Goal: Information Seeking & Learning: Compare options

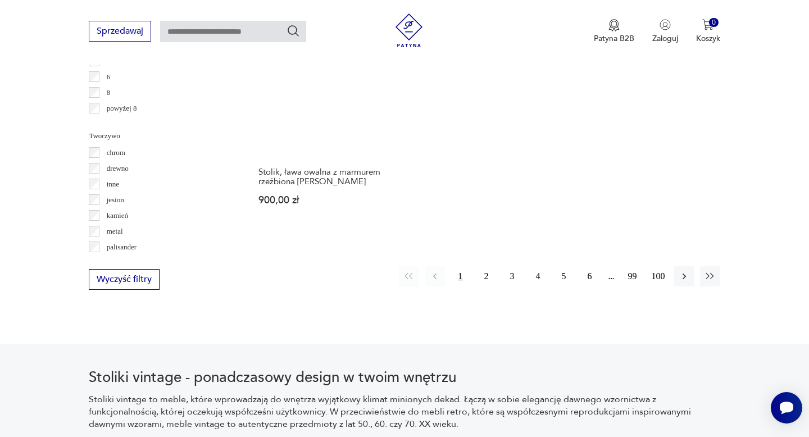
scroll to position [1727, 0]
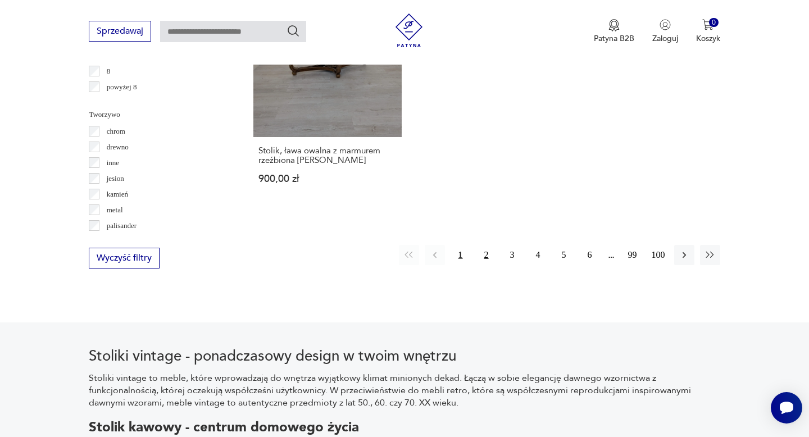
click at [487, 245] on button "2" at bounding box center [486, 255] width 20 height 20
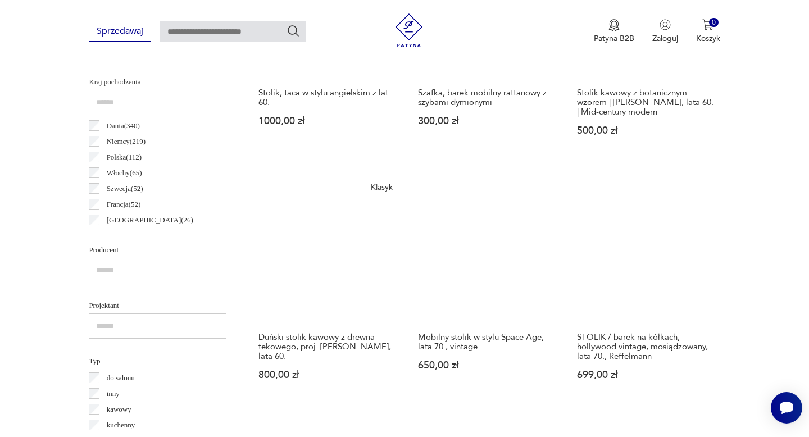
scroll to position [576, 0]
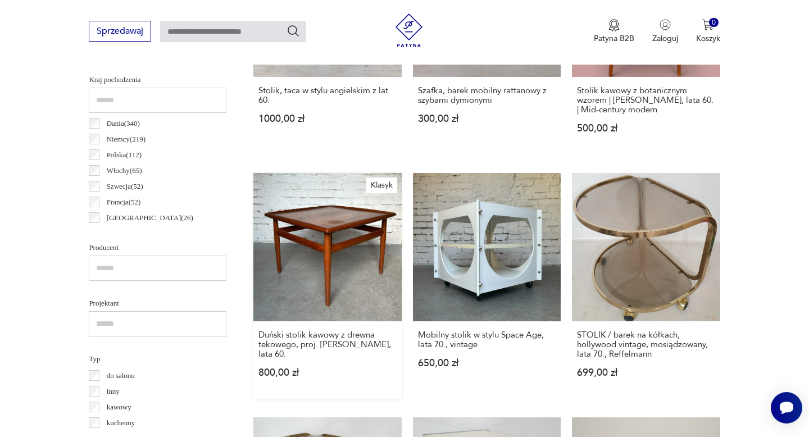
click at [351, 243] on link "Klasyk Duński stolik kawowy z drewna tekowego, proj. [PERSON_NAME], lata 60. 80…" at bounding box center [327, 286] width 148 height 226
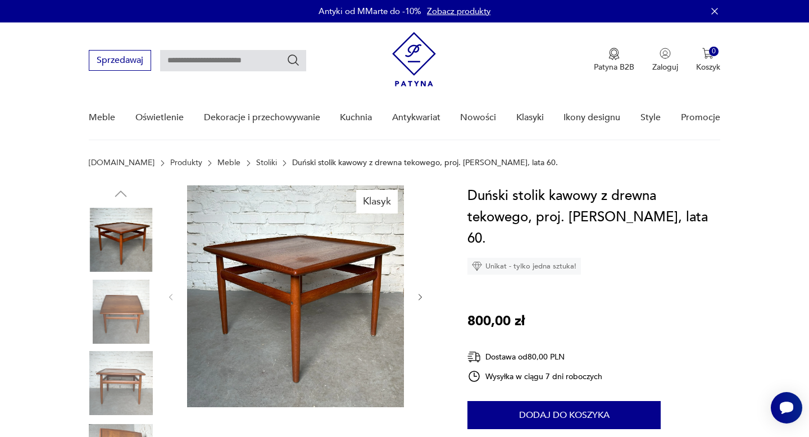
click at [419, 298] on icon "button" at bounding box center [421, 298] width 10 height 10
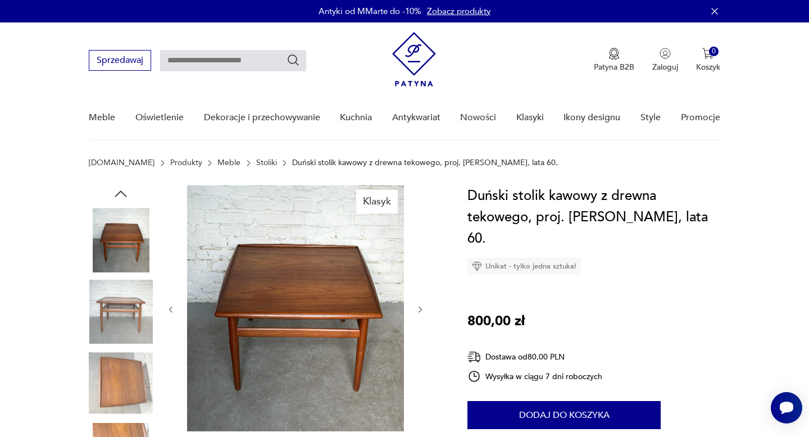
click at [419, 298] on div at bounding box center [295, 309] width 258 height 248
click at [354, 299] on img at bounding box center [295, 308] width 217 height 246
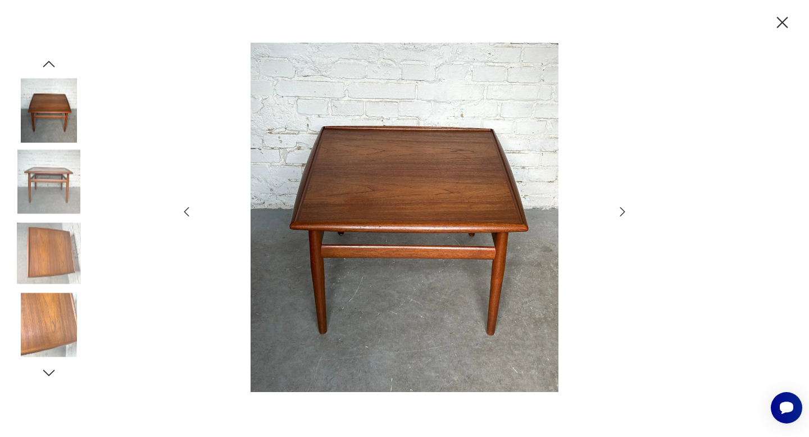
click at [363, 258] on img at bounding box center [404, 217] width 400 height 349
click at [783, 17] on icon "button" at bounding box center [782, 23] width 20 height 20
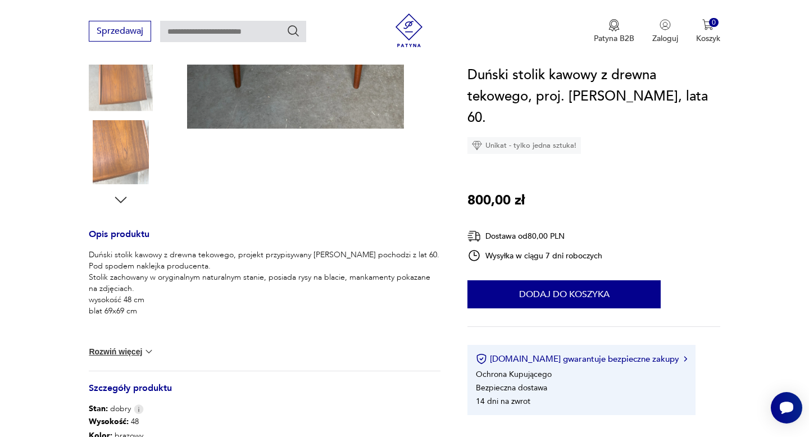
scroll to position [305, 0]
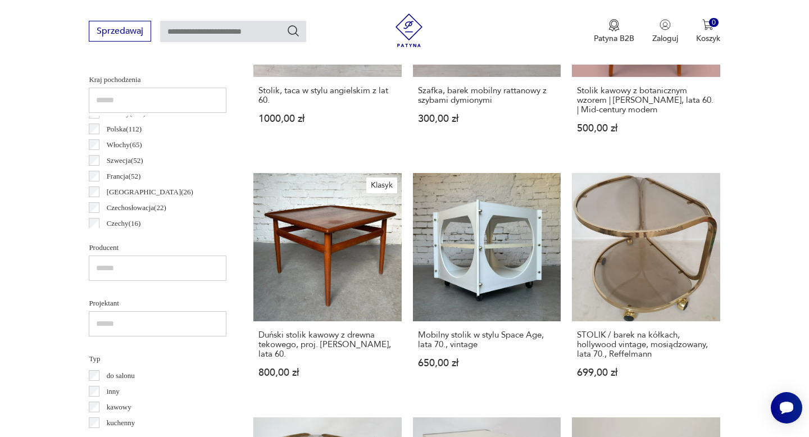
scroll to position [28, 0]
click at [124, 142] on p "Włochy ( 65 )" at bounding box center [124, 143] width 35 height 12
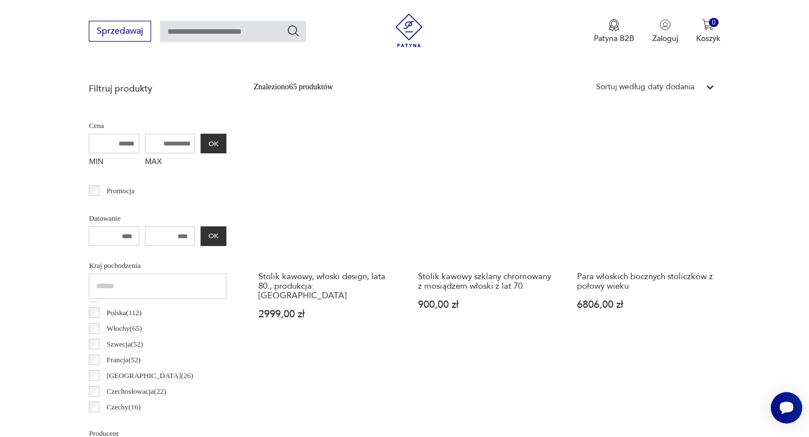
scroll to position [395, 0]
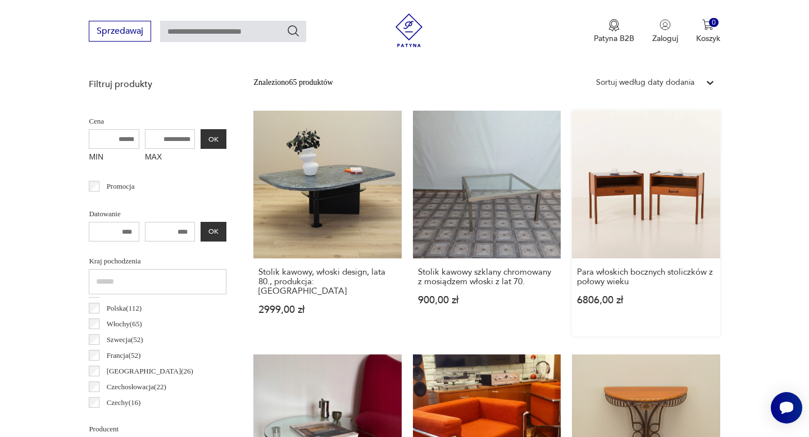
click at [664, 191] on link "Para włoskich bocznych stoliczków z połowy wieku 6806,00 zł" at bounding box center [646, 224] width 148 height 226
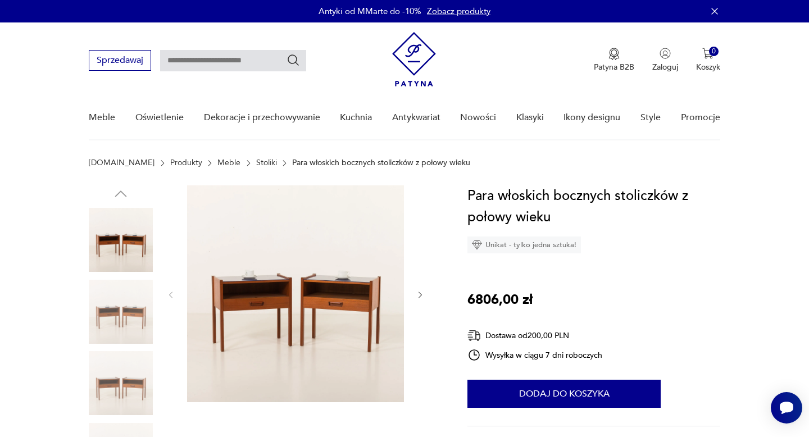
click at [419, 294] on icon "button" at bounding box center [421, 295] width 10 height 10
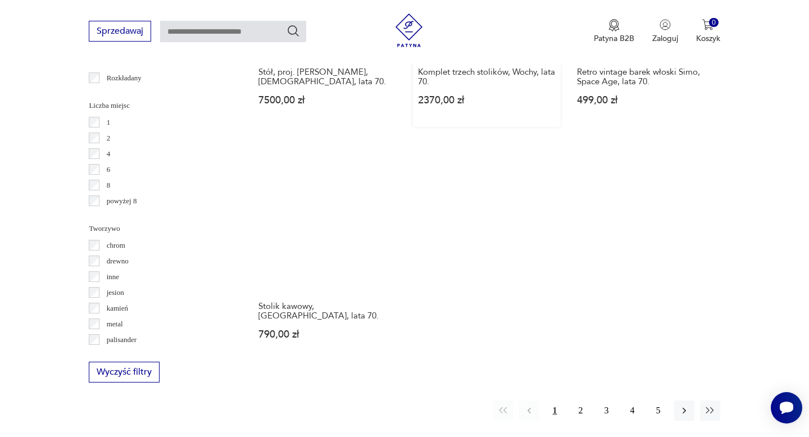
scroll to position [1614, 0]
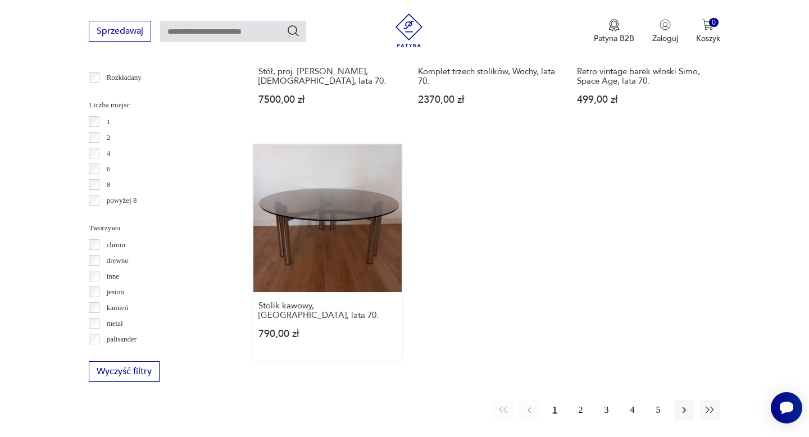
click at [335, 196] on link "Stolik kawowy, [GEOGRAPHIC_DATA], lata 70. 790,00 zł" at bounding box center [327, 252] width 148 height 216
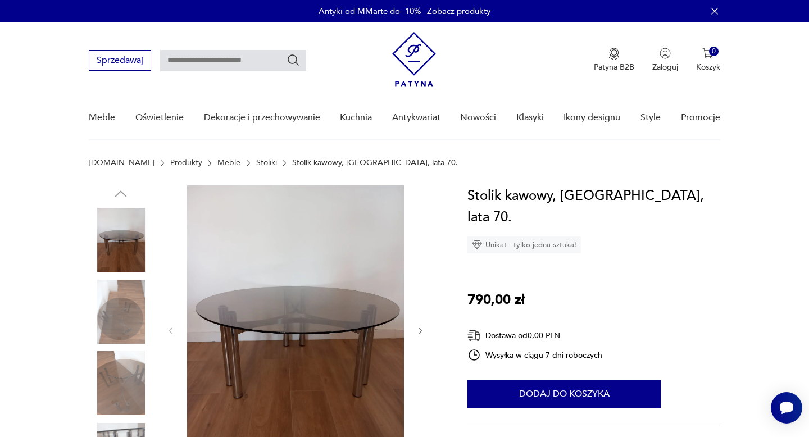
click at [123, 312] on img at bounding box center [121, 312] width 64 height 64
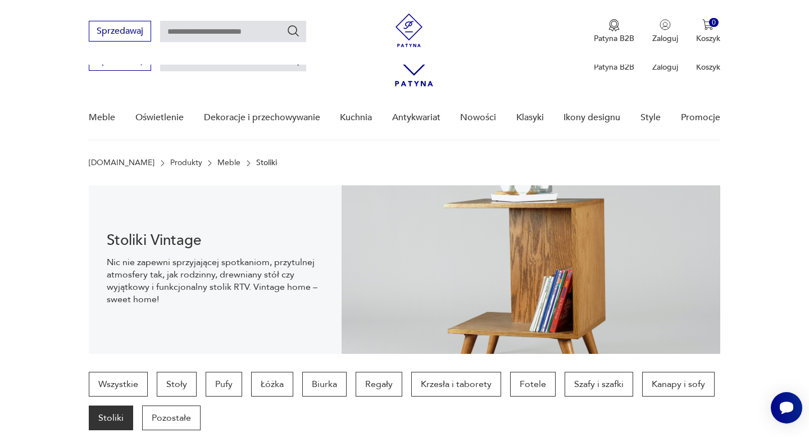
scroll to position [1715, 0]
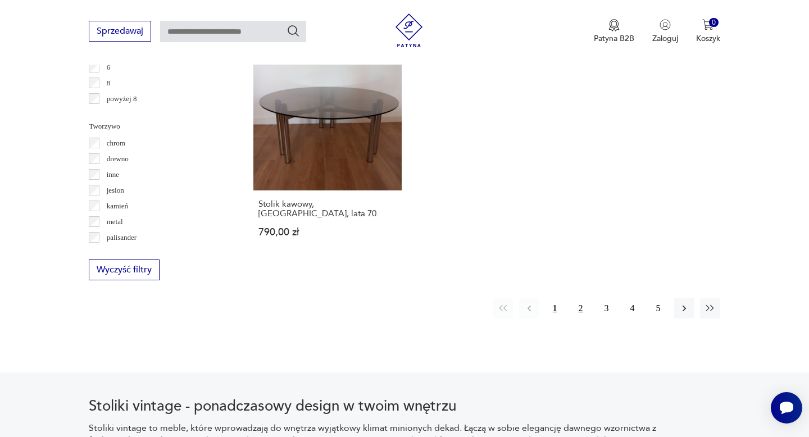
click at [583, 298] on button "2" at bounding box center [581, 308] width 20 height 20
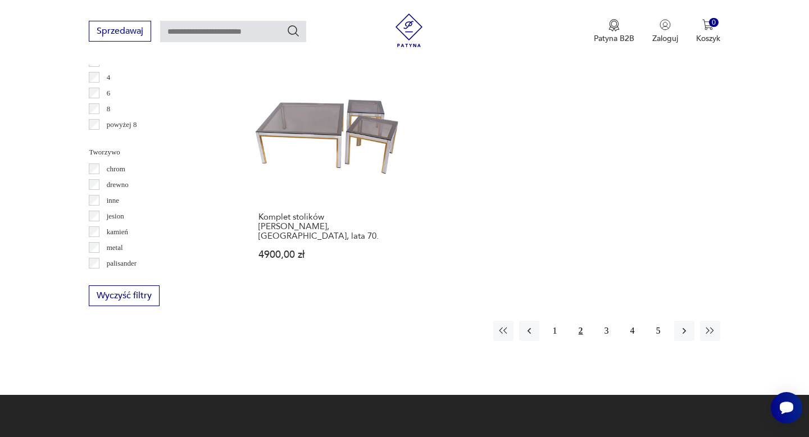
scroll to position [1692, 0]
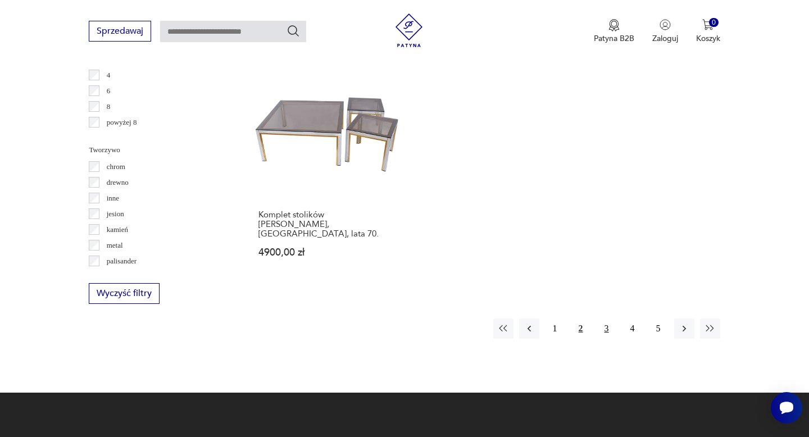
click at [605, 319] on button "3" at bounding box center [607, 329] width 20 height 20
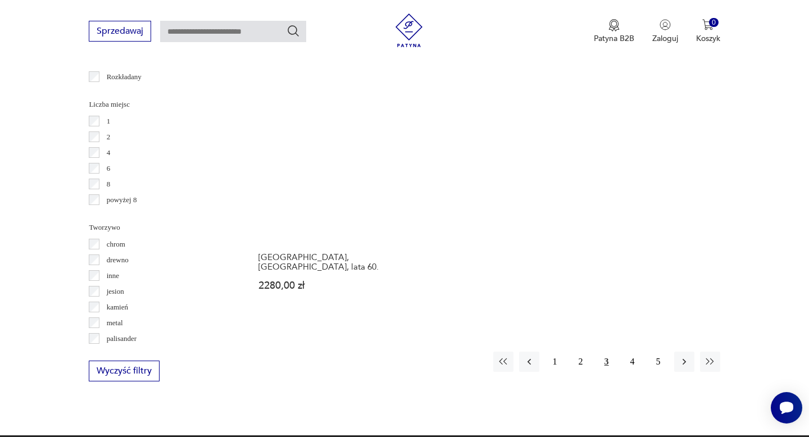
scroll to position [1652, 0]
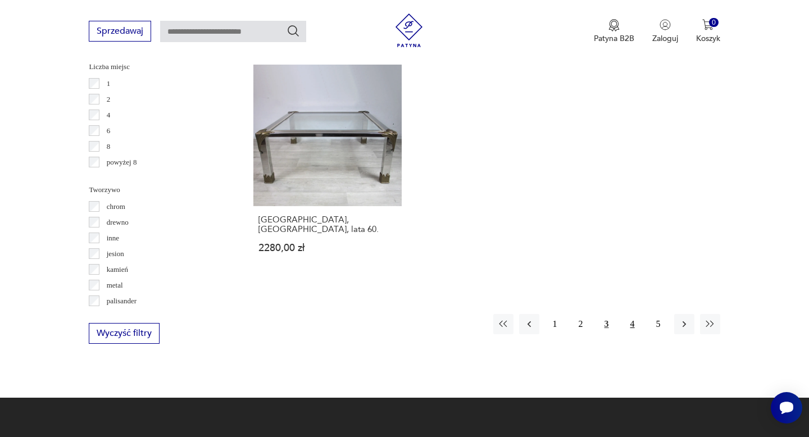
click at [629, 314] on button "4" at bounding box center [632, 324] width 20 height 20
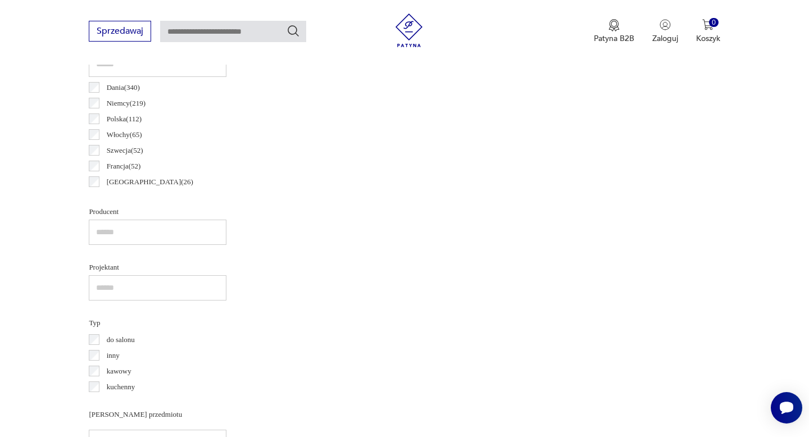
scroll to position [298, 0]
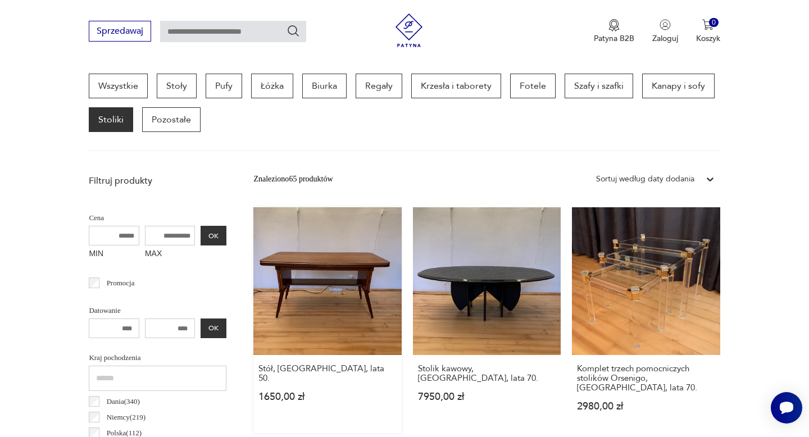
click at [381, 298] on link "Stół, [GEOGRAPHIC_DATA], lata 50. 1650,00 zł" at bounding box center [327, 320] width 148 height 226
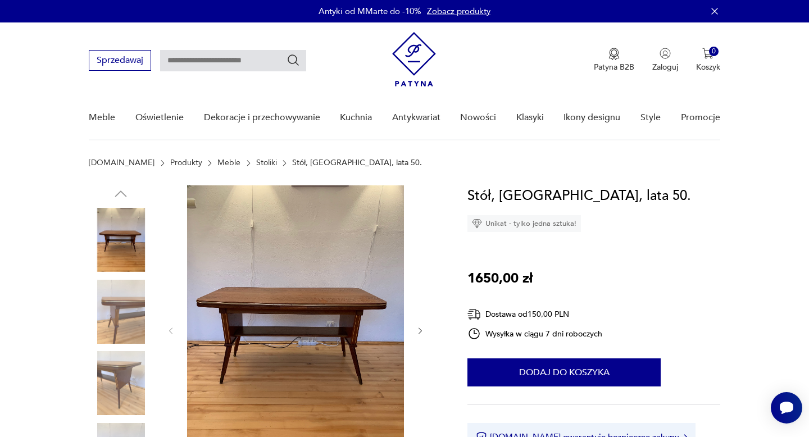
click at [417, 330] on icon "button" at bounding box center [421, 331] width 10 height 10
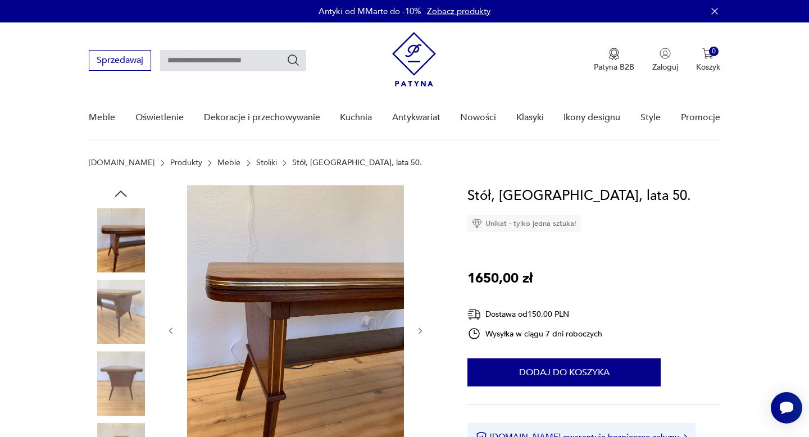
click at [417, 330] on icon "button" at bounding box center [421, 331] width 10 height 10
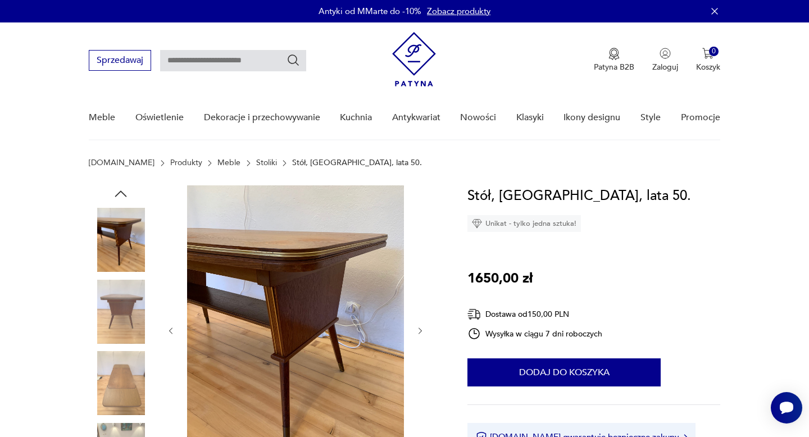
click at [417, 330] on icon "button" at bounding box center [421, 331] width 10 height 10
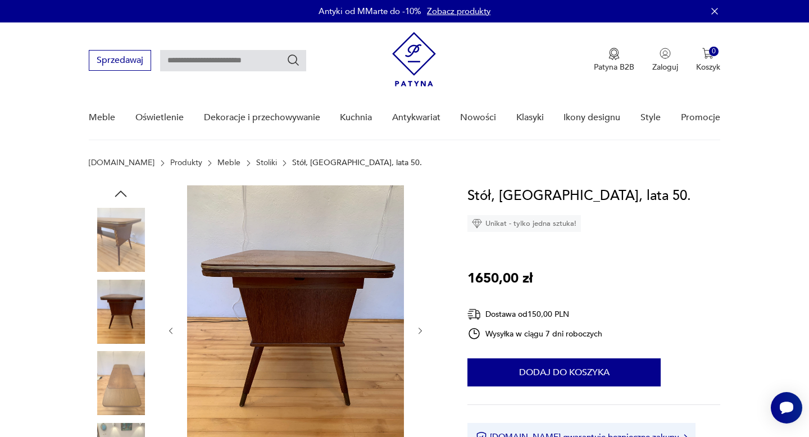
click at [417, 330] on icon "button" at bounding box center [421, 331] width 10 height 10
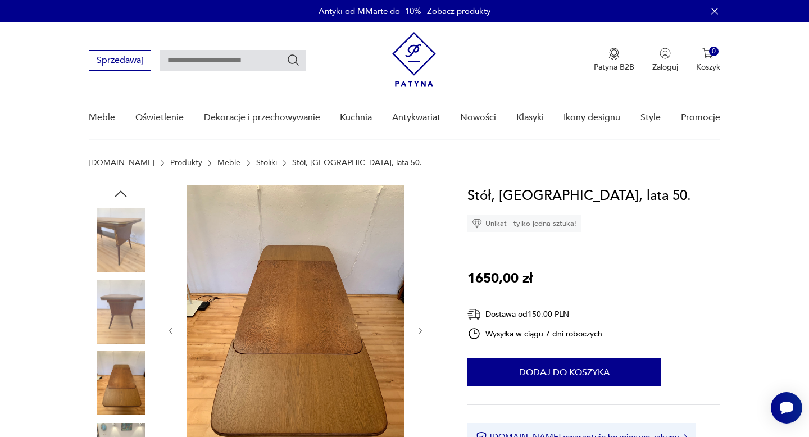
click at [417, 331] on icon "button" at bounding box center [421, 331] width 10 height 10
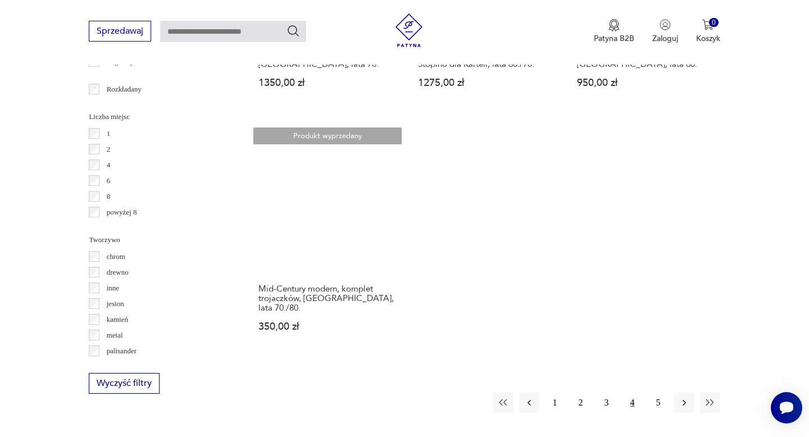
scroll to position [1605, 0]
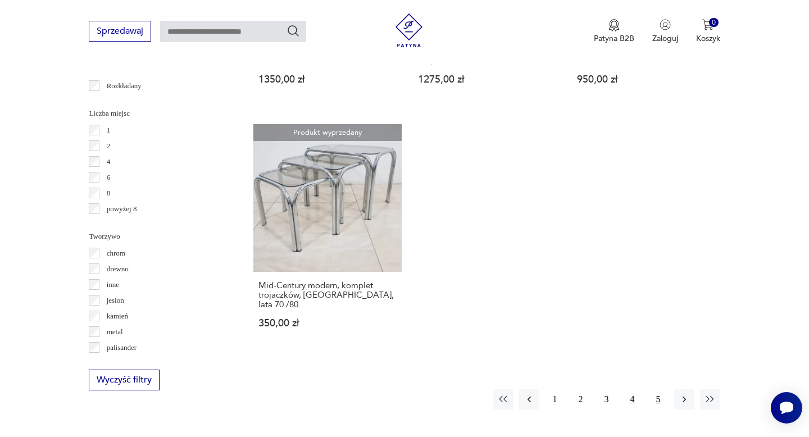
click at [656, 389] on button "5" at bounding box center [658, 399] width 20 height 20
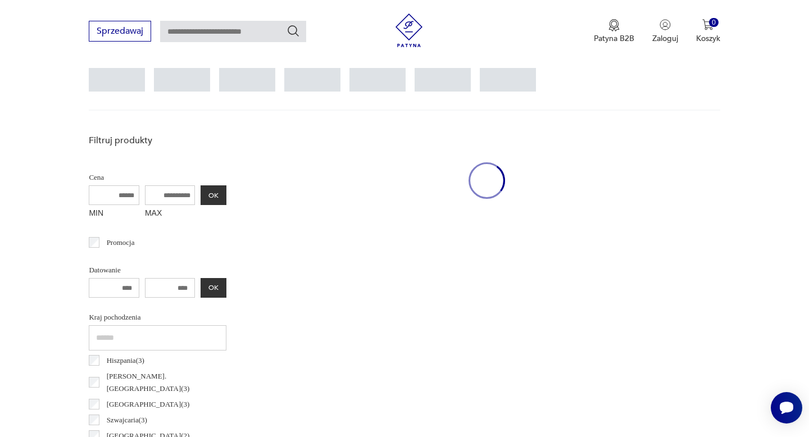
scroll to position [298, 0]
